Goal: Navigation & Orientation: Find specific page/section

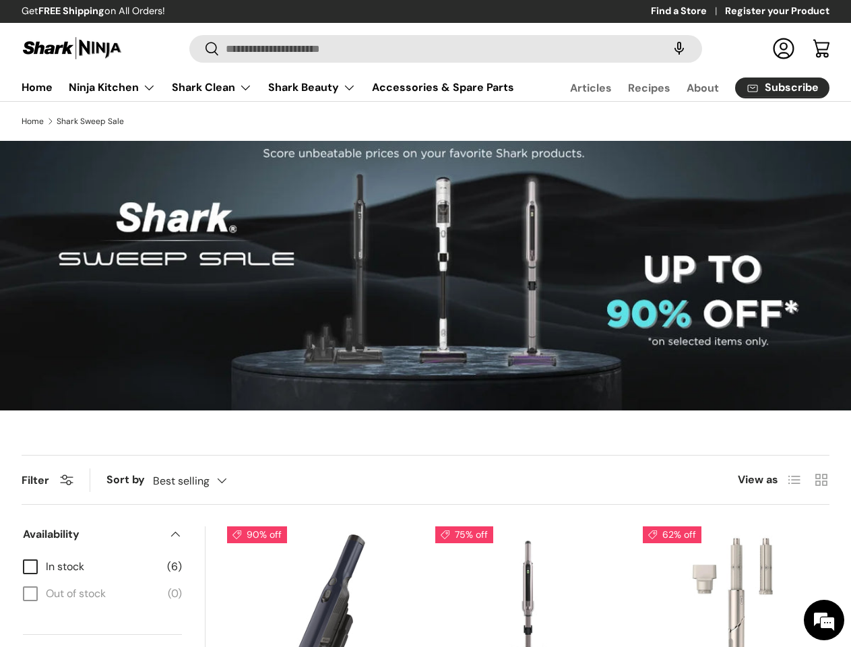
click at [665, 48] on speech-search-button at bounding box center [678, 49] width 43 height 30
click at [283, 100] on summary "Shark Beauty" at bounding box center [312, 87] width 104 height 27
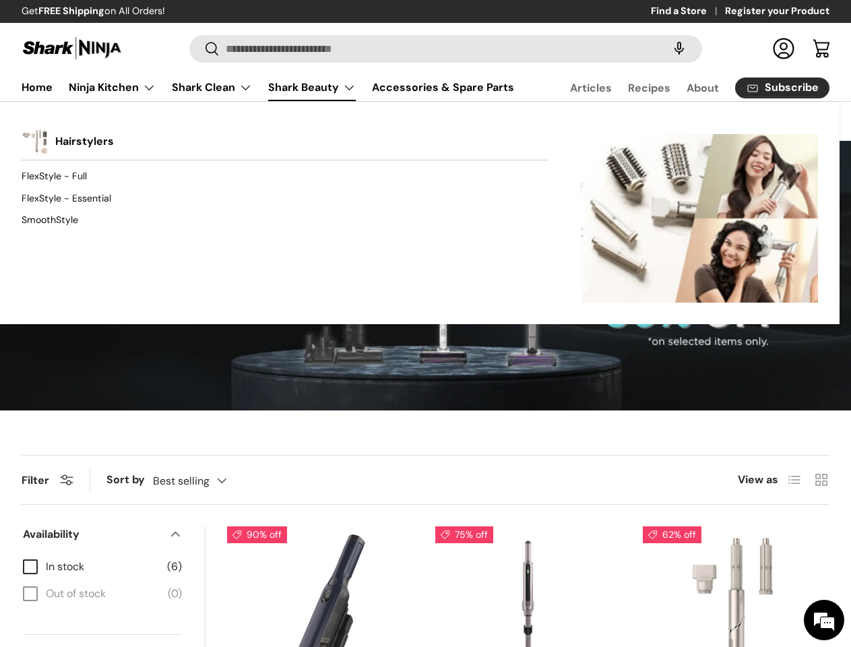
click at [372, 135] on div "Back Shark Beauty Hairstylers FlexStyle - Full FlexStyle - Essential SmoothStyl…" at bounding box center [419, 212] width 839 height 223
click at [570, 135] on div "Back Shark Beauty Hairstylers FlexStyle - Full FlexStyle - Essential SmoothStyl…" at bounding box center [419, 212] width 839 height 223
click at [289, 135] on div "Back Shark Beauty Hairstylers FlexStyle - Full FlexStyle - Essential SmoothStyl…" at bounding box center [419, 212] width 839 height 223
click at [441, 139] on div "Back Shark Beauty Hairstylers FlexStyle - Full FlexStyle - Essential SmoothStyl…" at bounding box center [419, 212] width 839 height 223
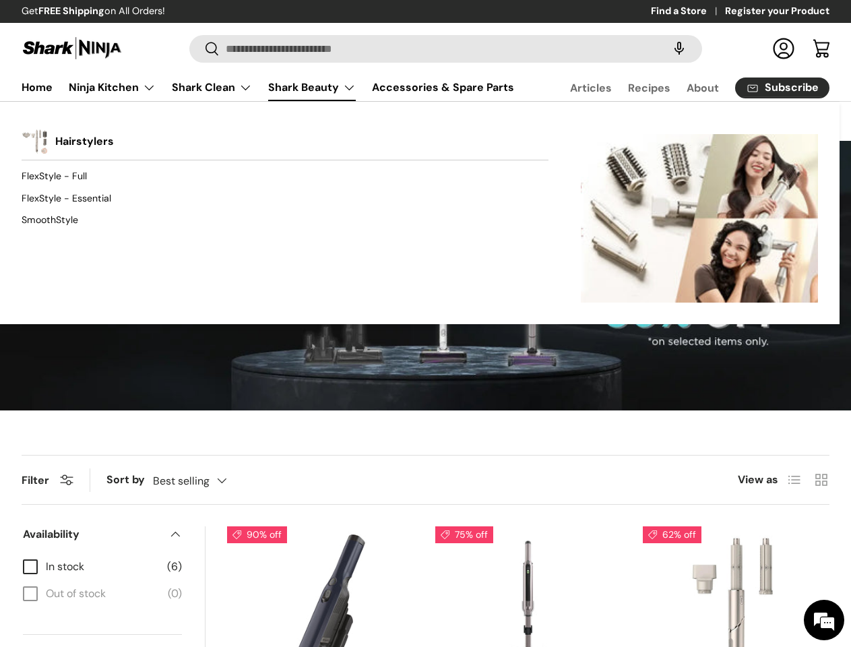
click at [628, 135] on div "Back Shark Beauty Hairstylers FlexStyle - Full FlexStyle - Essential SmoothStyl…" at bounding box center [419, 212] width 839 height 223
click at [572, 135] on div "Back Shark Beauty Hairstylers FlexStyle - Full FlexStyle - Essential SmoothStyl…" at bounding box center [419, 212] width 839 height 223
click at [49, 487] on span "Filter" at bounding box center [36, 480] width 28 height 14
